Goal: Information Seeking & Learning: Learn about a topic

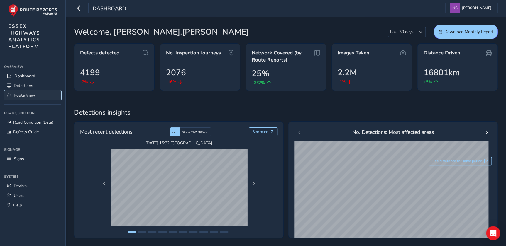
click at [25, 98] on span "Route View" at bounding box center [24, 96] width 21 height 6
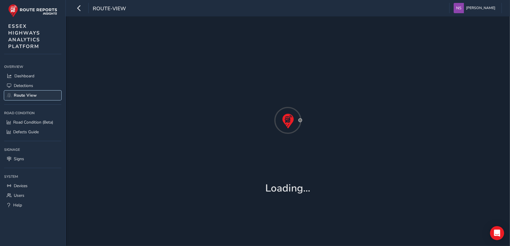
click at [24, 95] on span "Route View" at bounding box center [25, 96] width 23 height 6
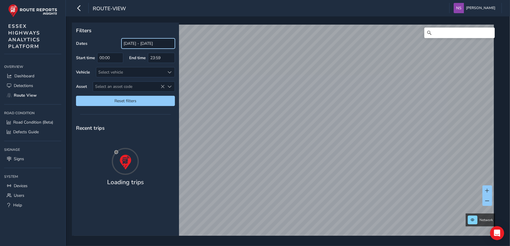
click at [136, 40] on input "[DATE] - [DATE]" at bounding box center [147, 43] width 53 height 10
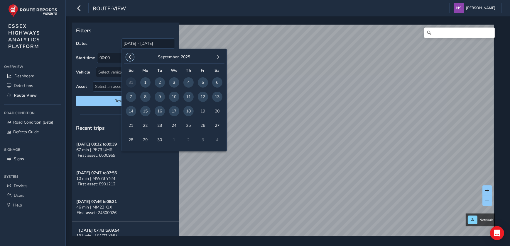
click at [131, 57] on span "button" at bounding box center [130, 57] width 4 height 4
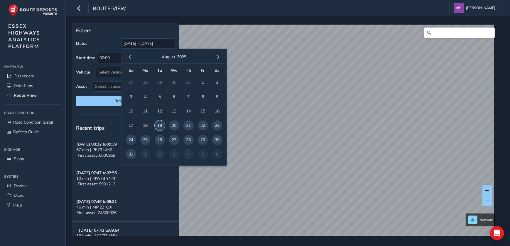
click at [160, 126] on span "19" at bounding box center [160, 126] width 10 height 10
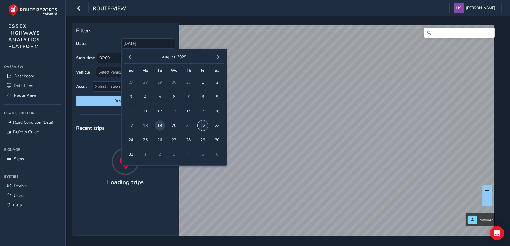
click at [200, 125] on span "22" at bounding box center [203, 126] width 10 height 10
type input "[DATE] - [DATE]"
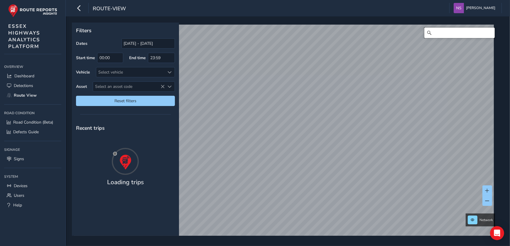
click at [451, 33] on input "Search" at bounding box center [459, 33] width 70 height 11
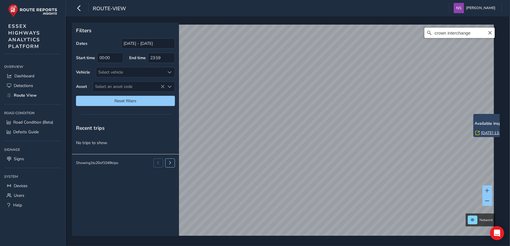
click at [461, 35] on input "crown interchange" at bounding box center [459, 33] width 70 height 11
click at [372, 33] on div "crown [STREET_ADDRESS], LS11 1FH, [GEOGRAPHIC_DATA] [GEOGRAPHIC_DATA], [GEOGRAP…" at bounding box center [286, 134] width 424 height 218
click at [474, 32] on input "crown interchange" at bounding box center [459, 33] width 70 height 11
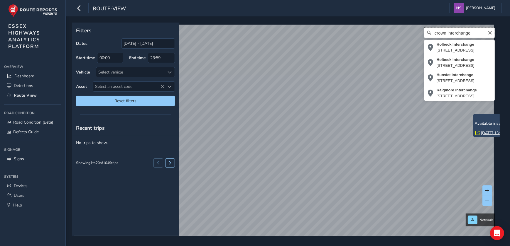
drag, startPoint x: 443, startPoint y: 34, endPoint x: 426, endPoint y: 34, distance: 16.7
click at [426, 34] on div "crown [STREET_ADDRESS], LS11 1FH, [GEOGRAPHIC_DATA] [GEOGRAPHIC_DATA], [GEOGRAP…" at bounding box center [459, 33] width 70 height 11
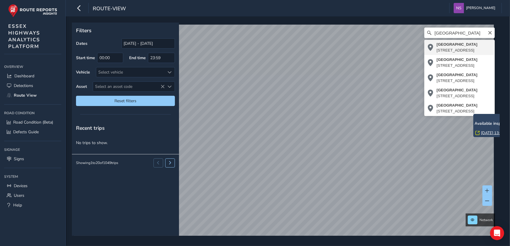
type input "[STREET_ADDRESS]"
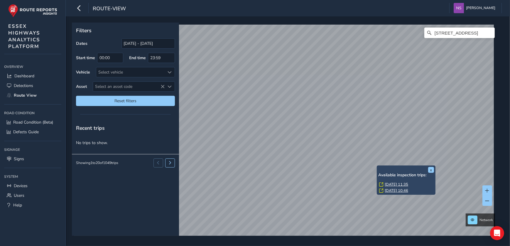
click at [378, 167] on div "x Available inspection trips: [DATE] 11:35 [DATE] 10:46" at bounding box center [406, 180] width 59 height 29
click at [391, 189] on link "[DATE] 10:46" at bounding box center [396, 190] width 23 height 5
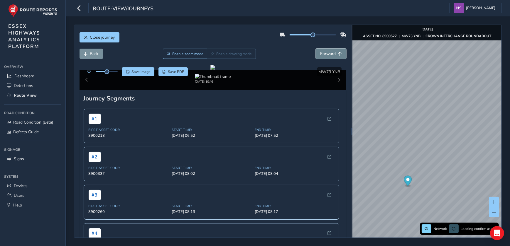
click at [324, 55] on span "Forward" at bounding box center [328, 54] width 16 height 6
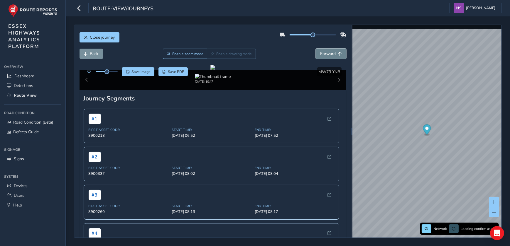
click at [324, 55] on span "Forward" at bounding box center [328, 54] width 16 height 6
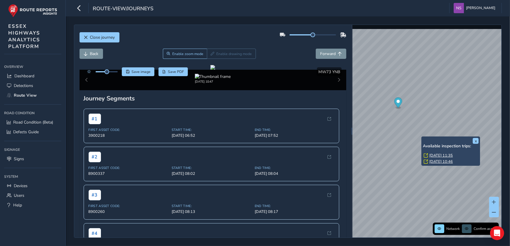
click at [432, 155] on link "[DATE] 11:35" at bounding box center [440, 155] width 23 height 5
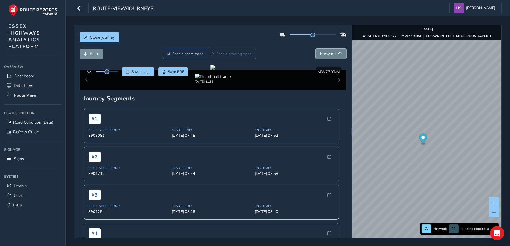
click at [331, 52] on span "Forward" at bounding box center [328, 54] width 16 height 6
click at [91, 53] on span "Back" at bounding box center [94, 54] width 9 height 6
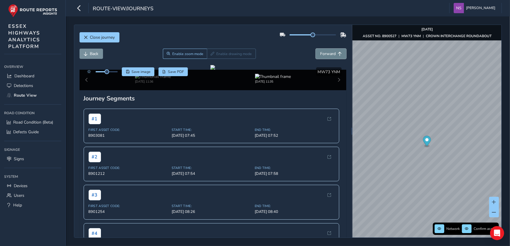
click at [320, 52] on span "Forward" at bounding box center [328, 54] width 16 height 6
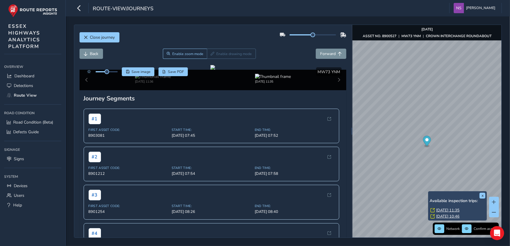
click at [441, 216] on link "[DATE] 10:46" at bounding box center [447, 216] width 23 height 5
click at [441, 210] on link "[DATE] 11:35" at bounding box center [447, 210] width 23 height 5
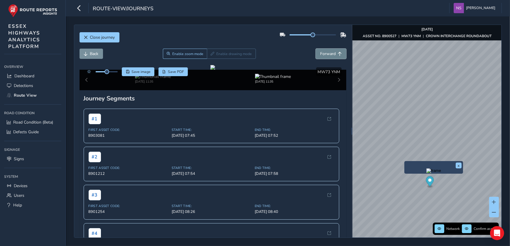
click at [327, 55] on span "Forward" at bounding box center [328, 54] width 16 height 6
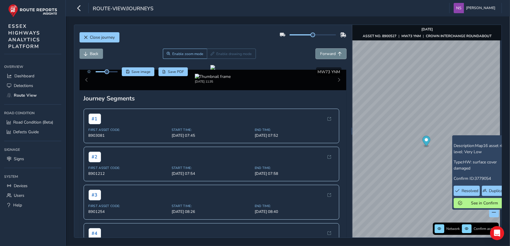
click at [323, 53] on span "Forward" at bounding box center [328, 54] width 16 height 6
